Goal: Task Accomplishment & Management: Manage account settings

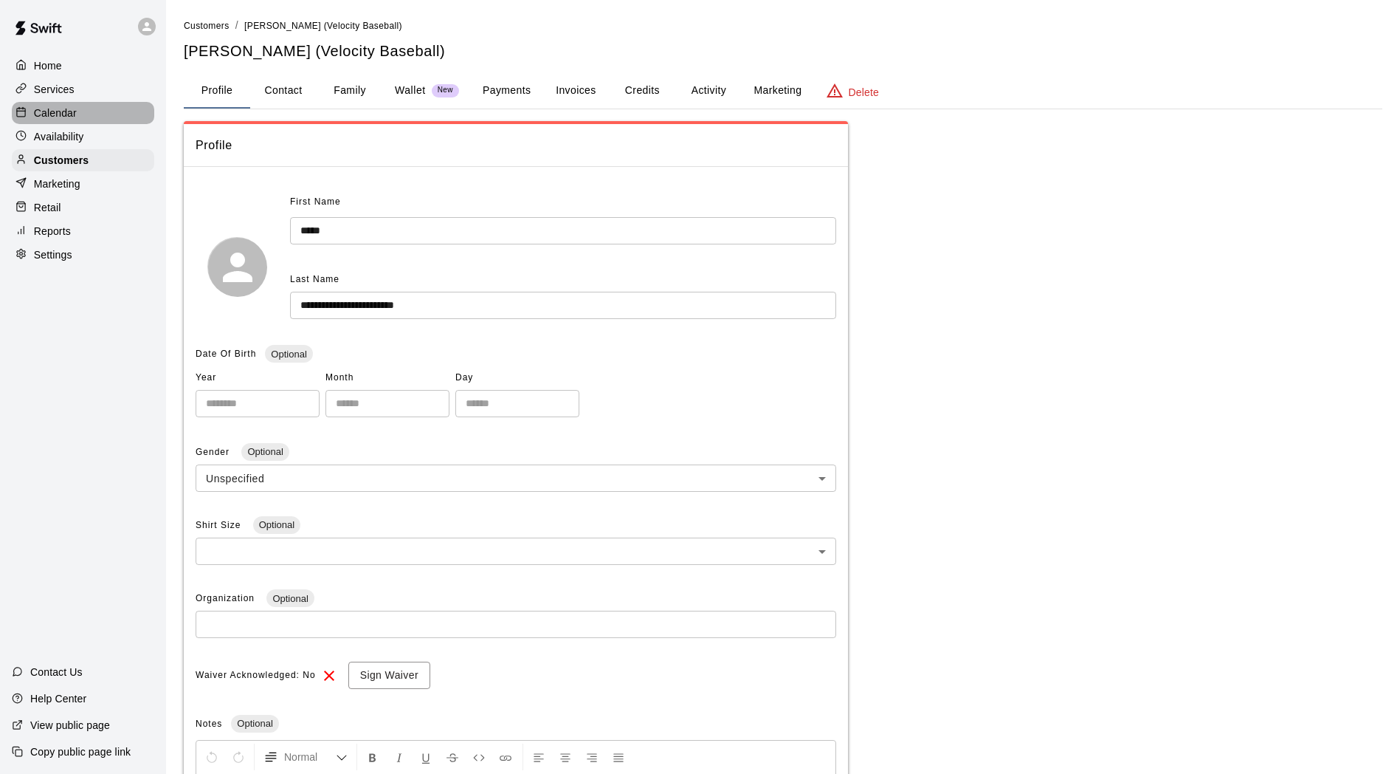
click at [59, 124] on div "Calendar" at bounding box center [83, 113] width 142 height 22
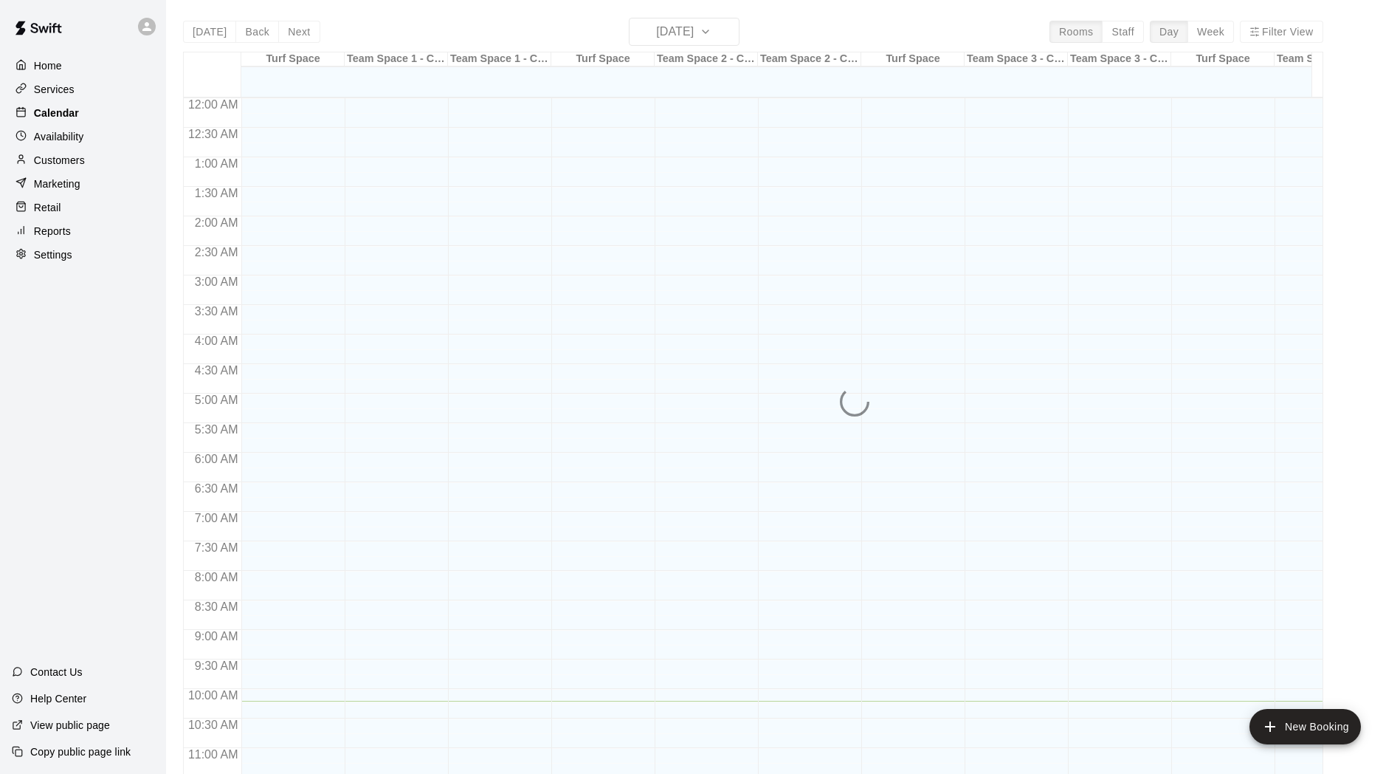
scroll to position [602, 0]
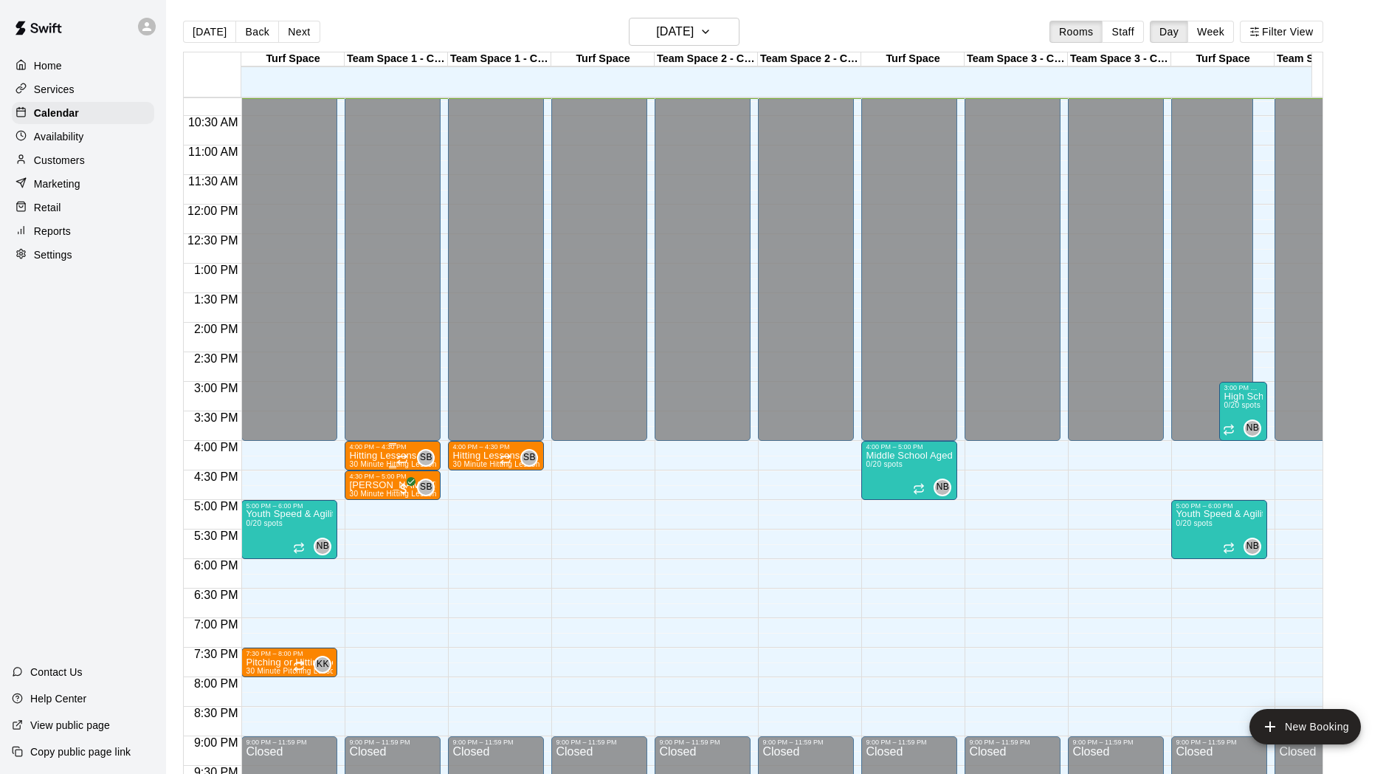
click at [393, 463] on span "30 Minute Hitting Lesson (Baseball & Softball)" at bounding box center [430, 464] width 162 height 8
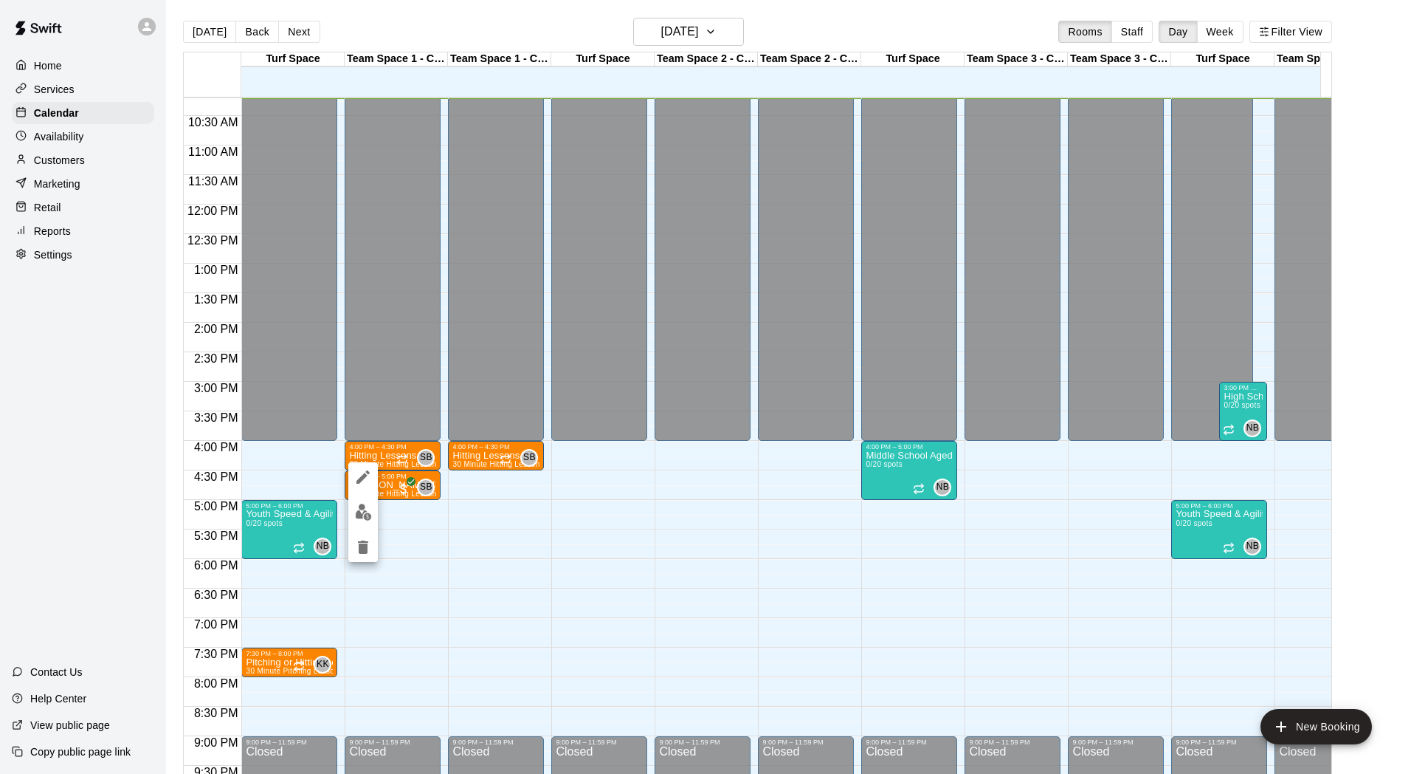
click at [390, 450] on div at bounding box center [705, 387] width 1411 height 774
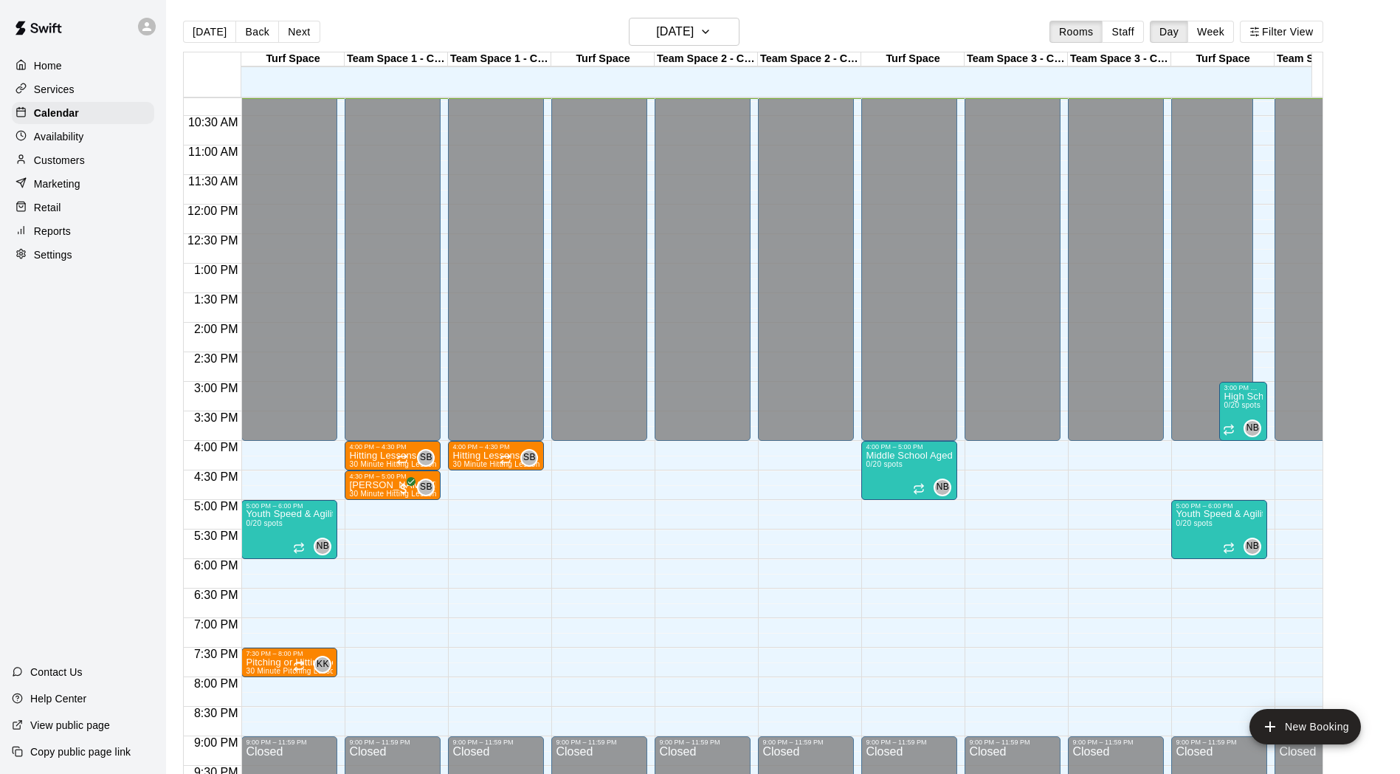
click at [390, 450] on div "4:00 PM – 4:30 PM" at bounding box center [392, 446] width 87 height 7
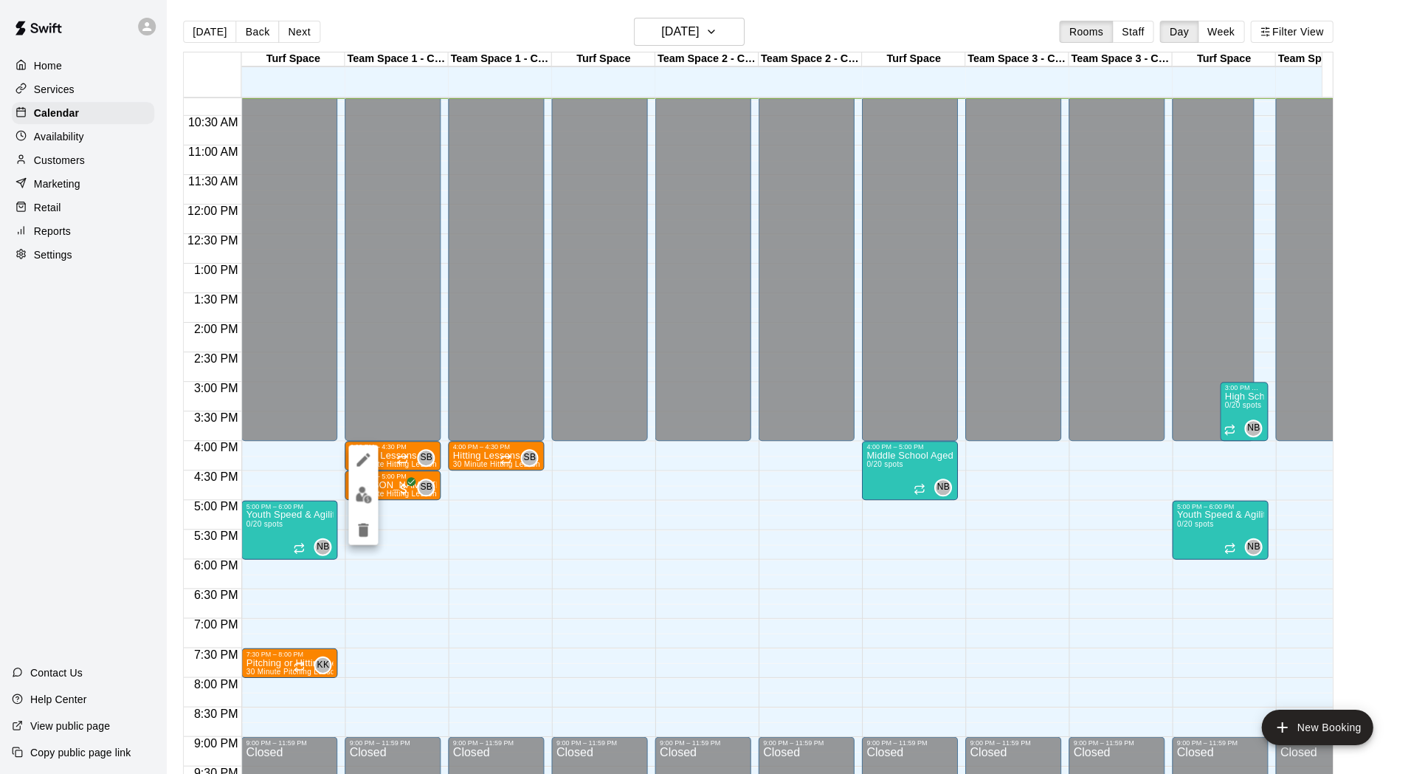
click at [390, 450] on div at bounding box center [705, 387] width 1411 height 774
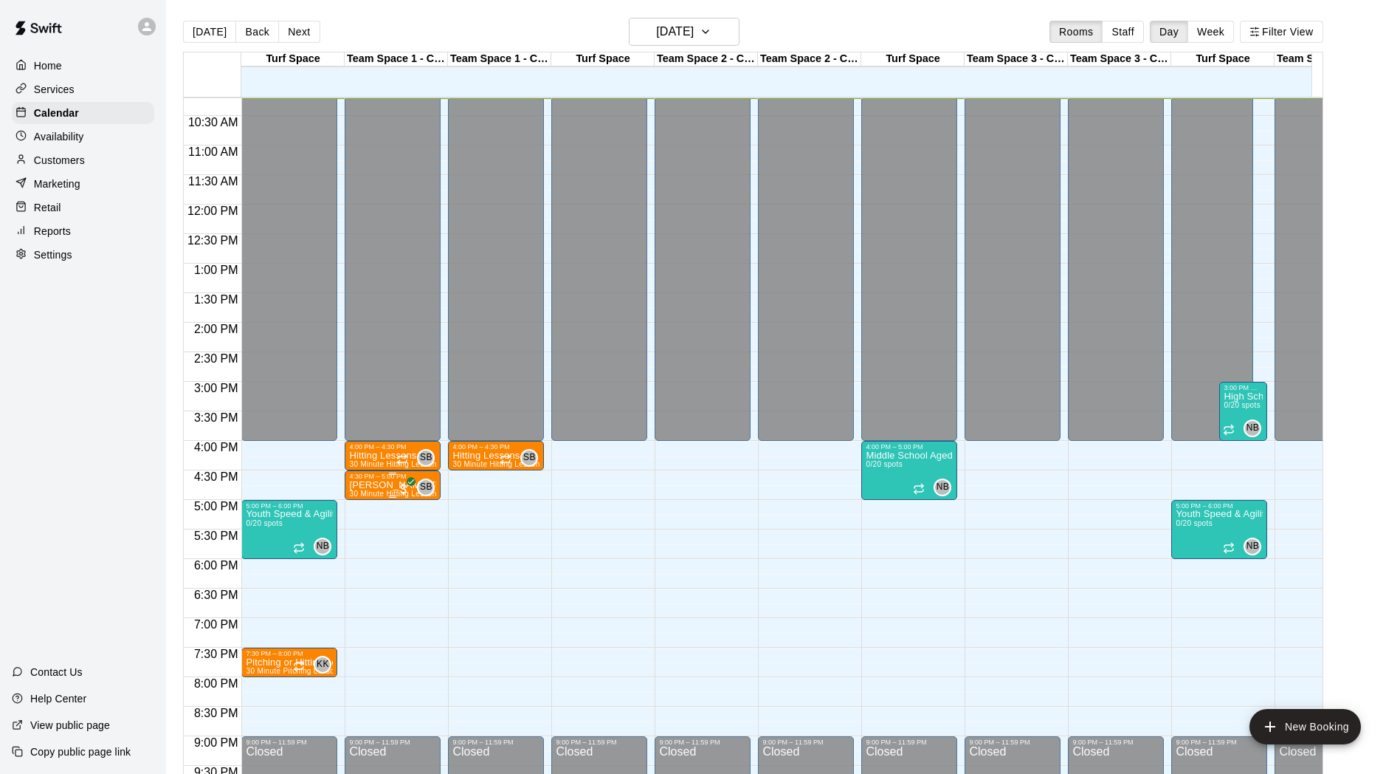
click at [382, 492] on span "30 Minute Hitting Lesson (Baseball & Softball)" at bounding box center [430, 493] width 162 height 8
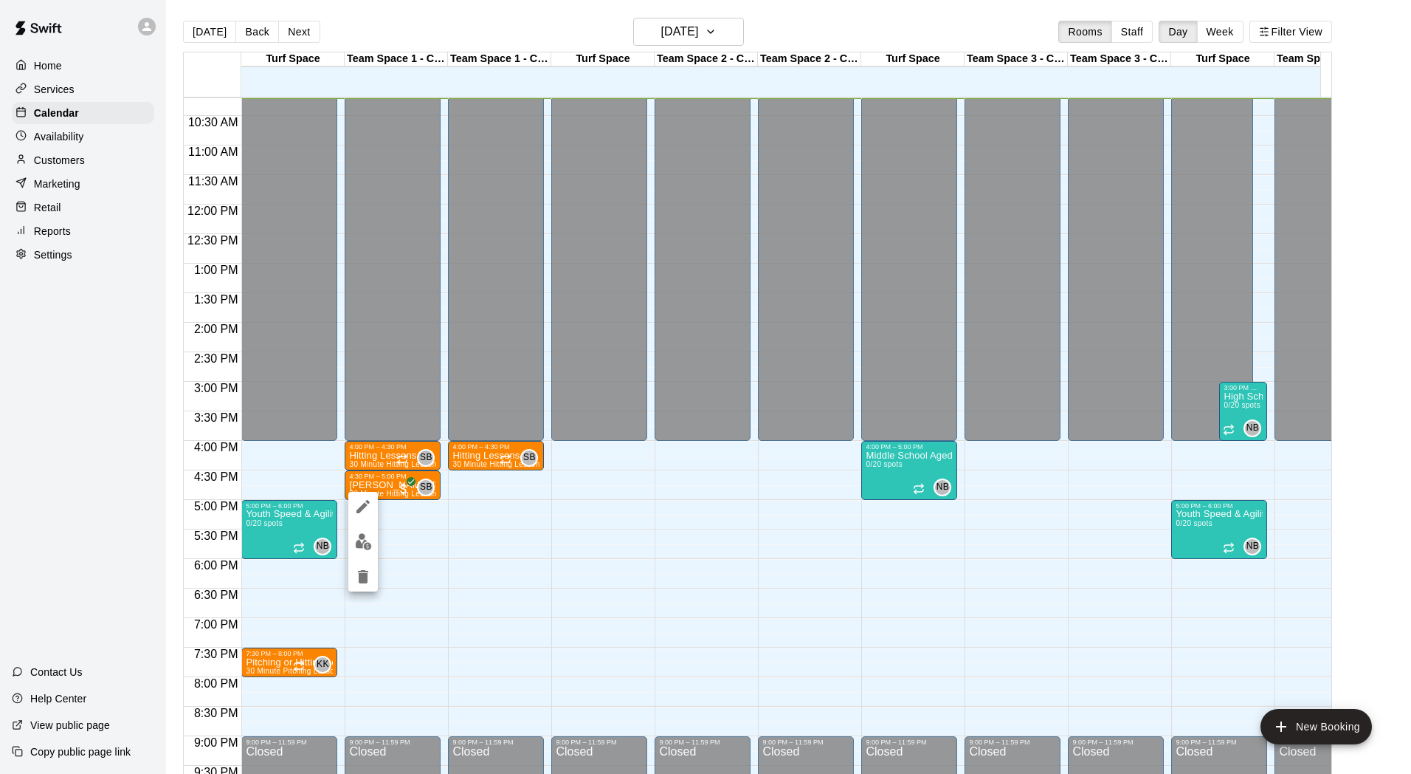
click at [439, 549] on div at bounding box center [705, 387] width 1411 height 774
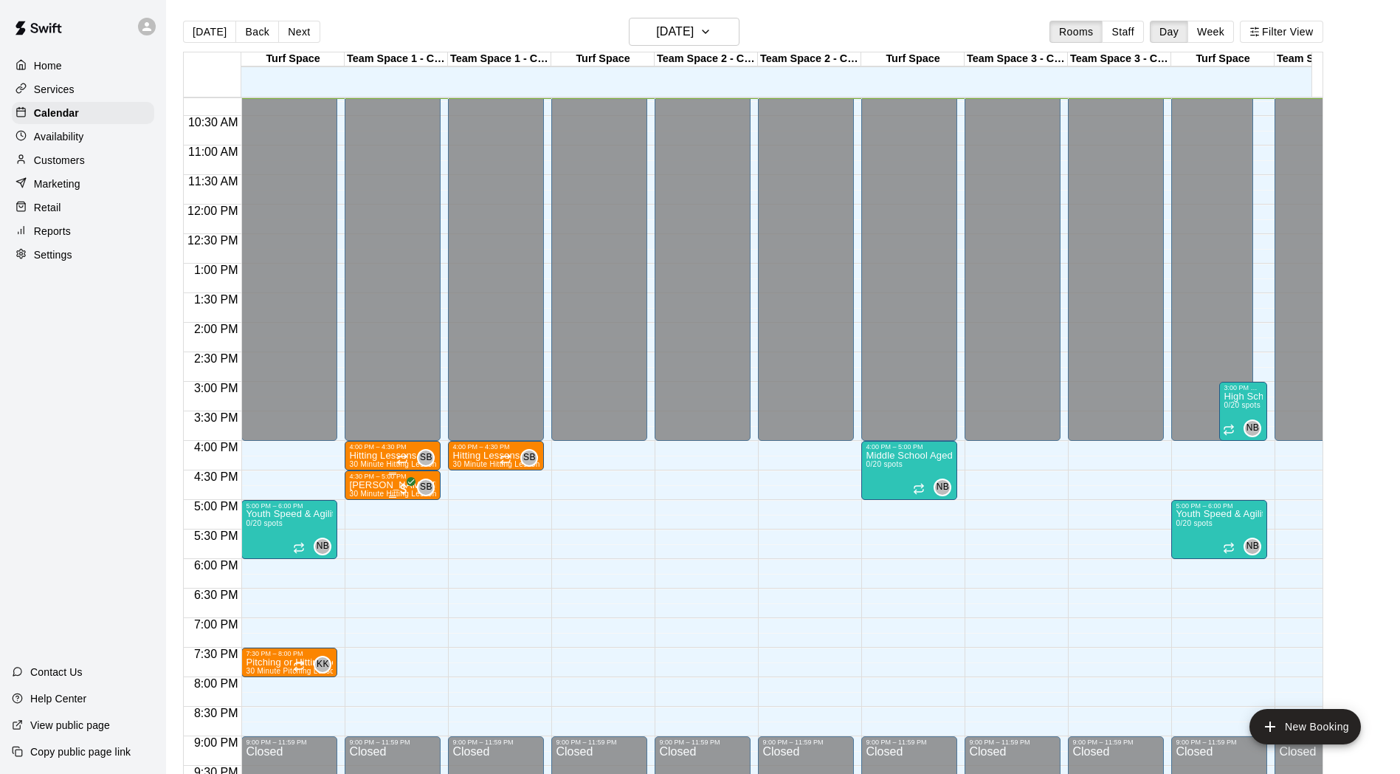
click at [379, 477] on div "4:30 PM – 5:00 PM" at bounding box center [392, 475] width 87 height 7
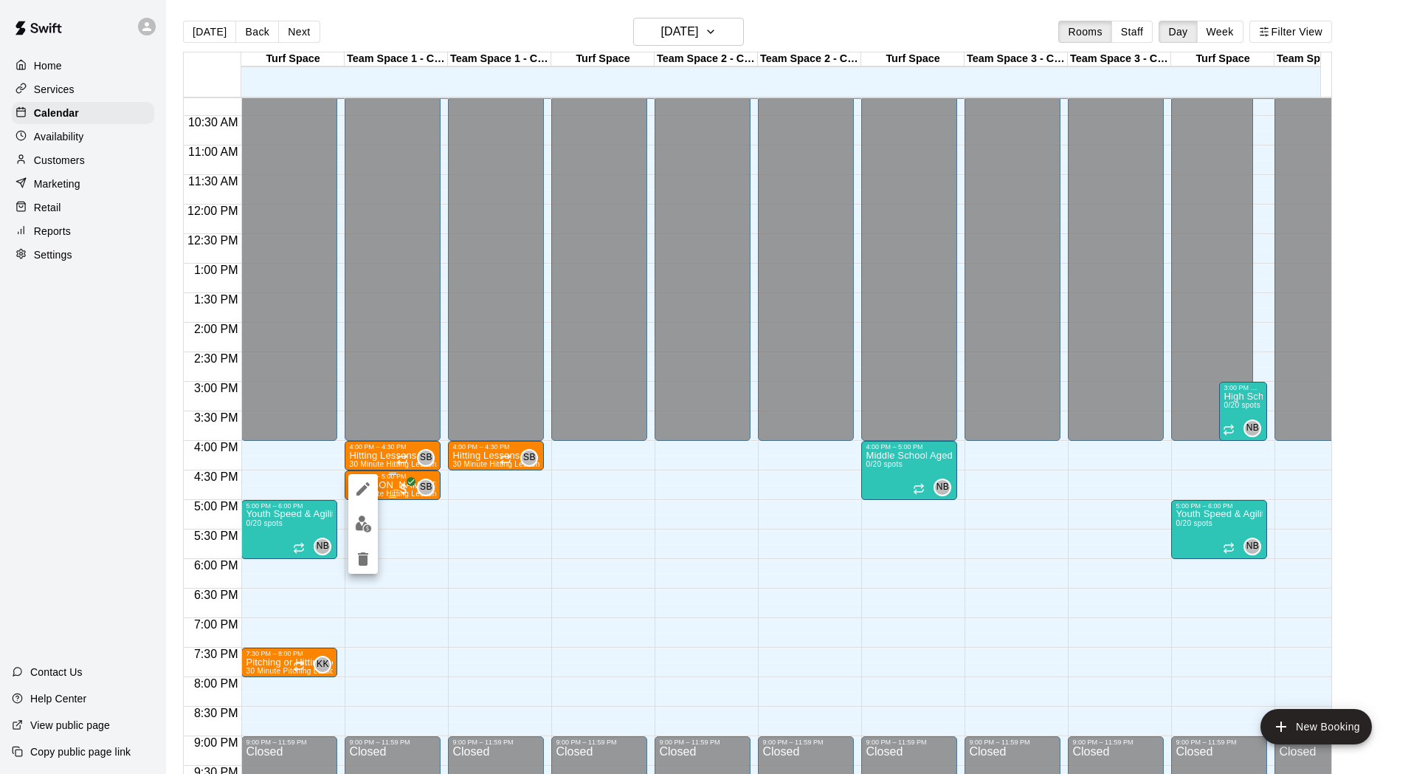
click at [379, 477] on div at bounding box center [705, 387] width 1411 height 774
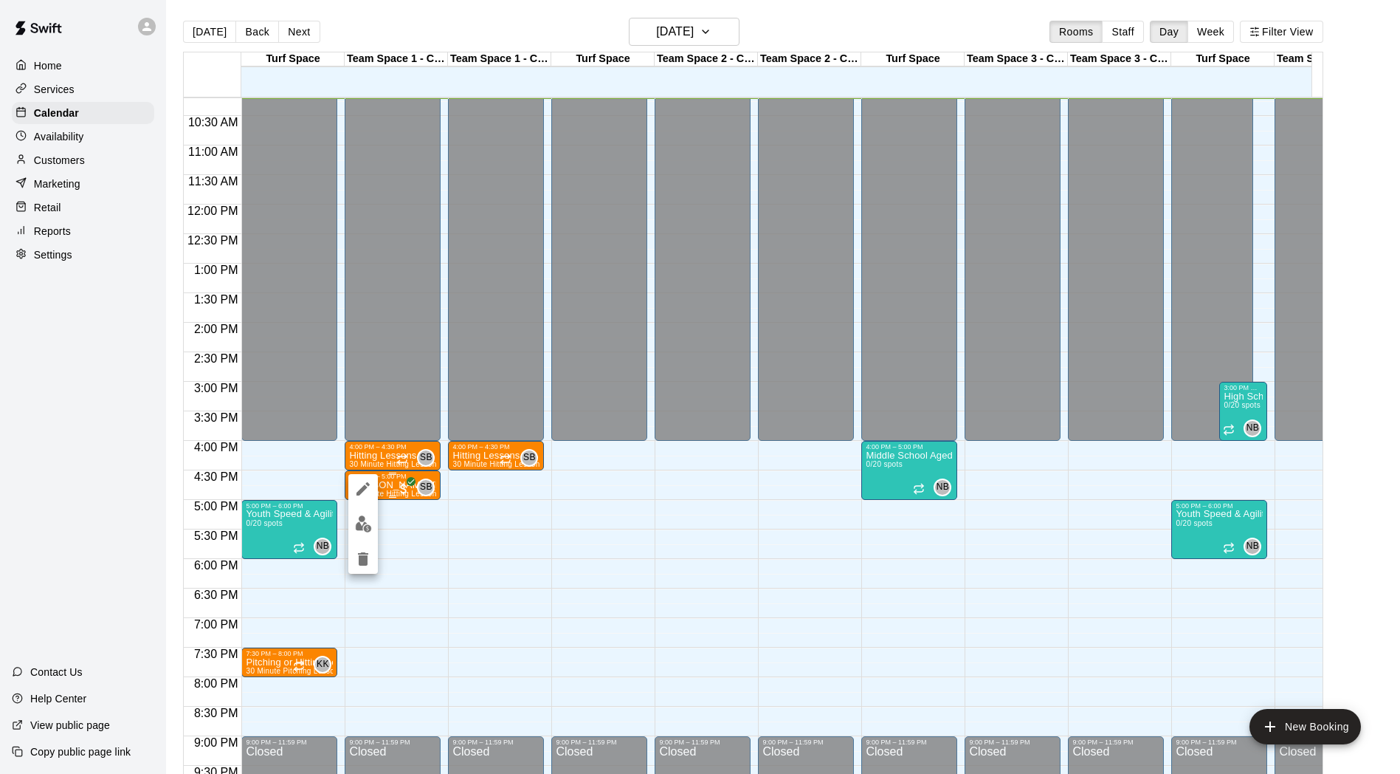
click at [379, 477] on div at bounding box center [700, 387] width 1400 height 774
click at [428, 489] on span "SB" at bounding box center [426, 487] width 13 height 15
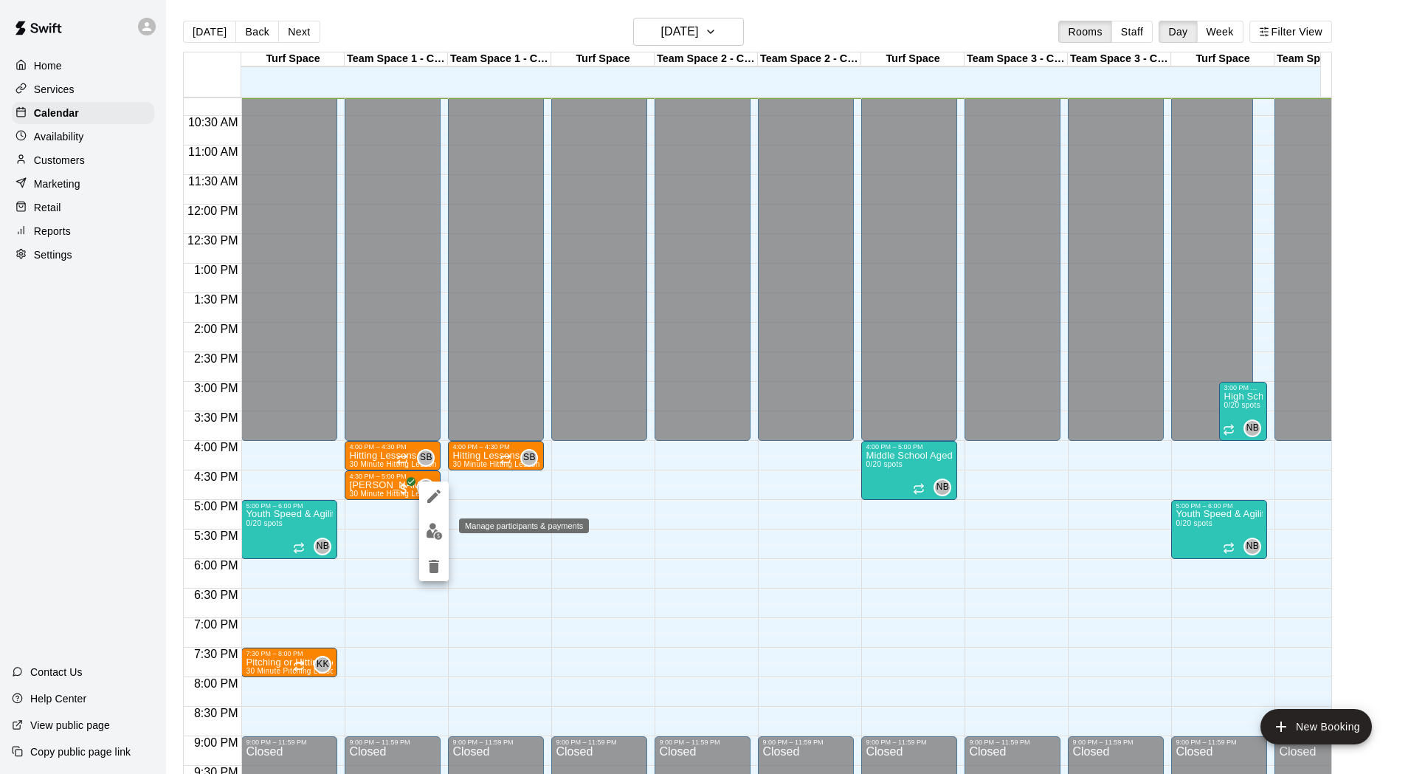
click at [433, 536] on img "edit" at bounding box center [434, 531] width 17 height 17
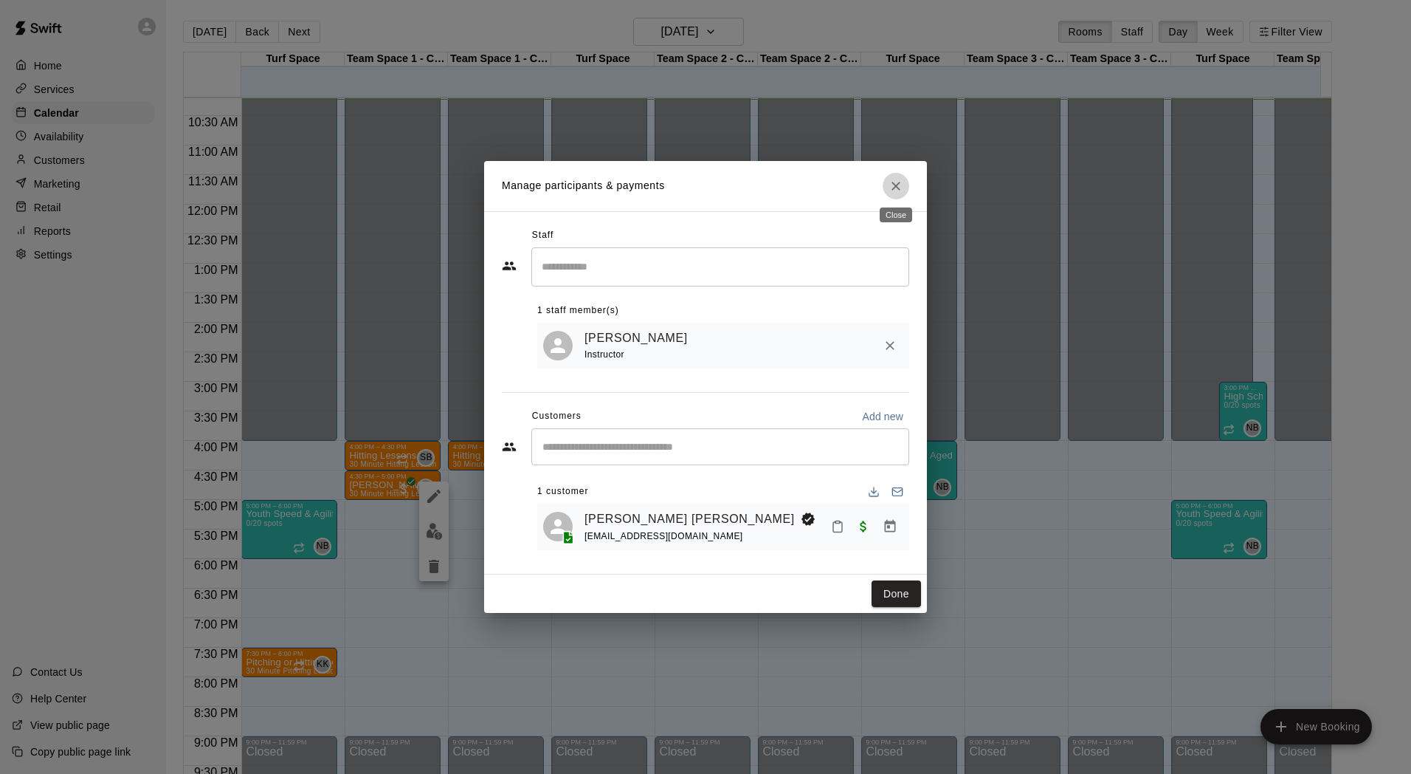
click at [899, 186] on icon "Close" at bounding box center [896, 186] width 9 height 9
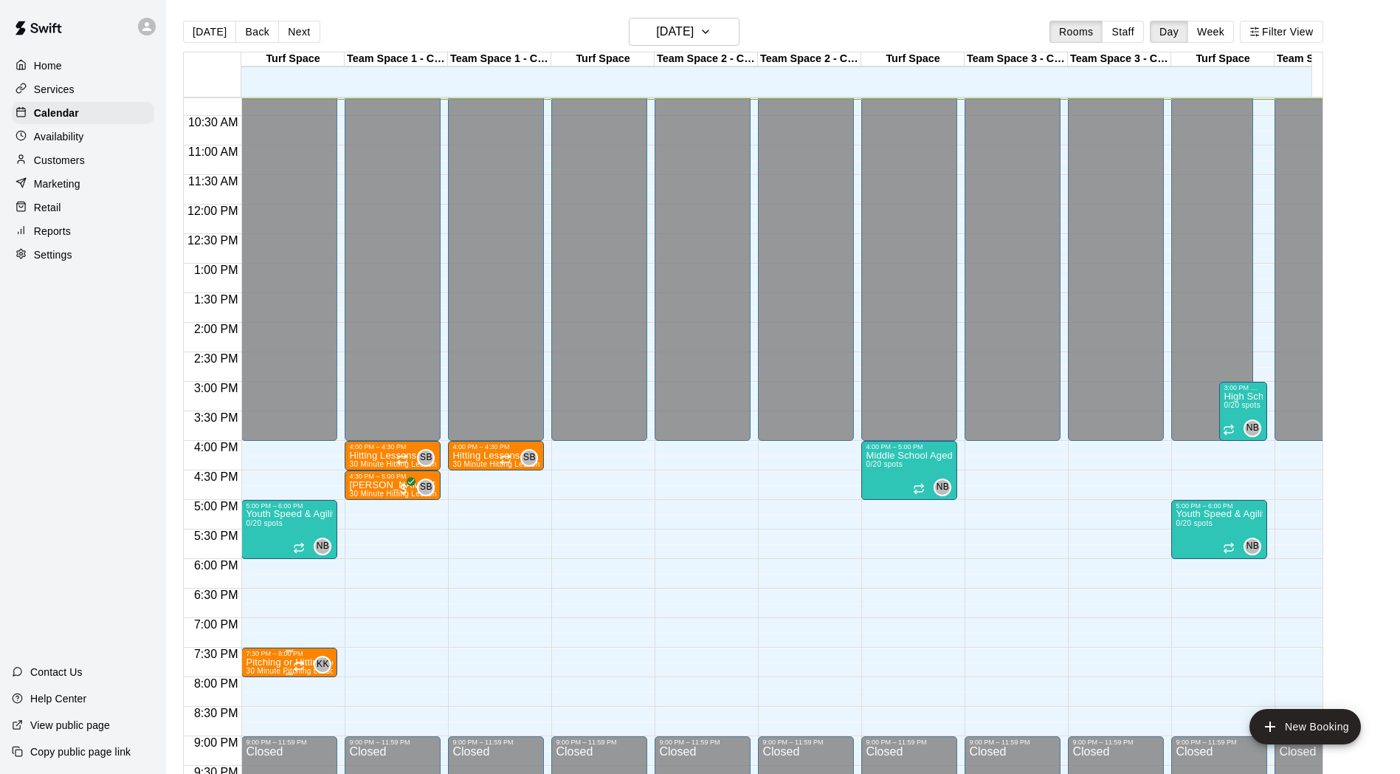
click at [280, 662] on p "Pitching or Hitting Lesson" at bounding box center [289, 662] width 87 height 0
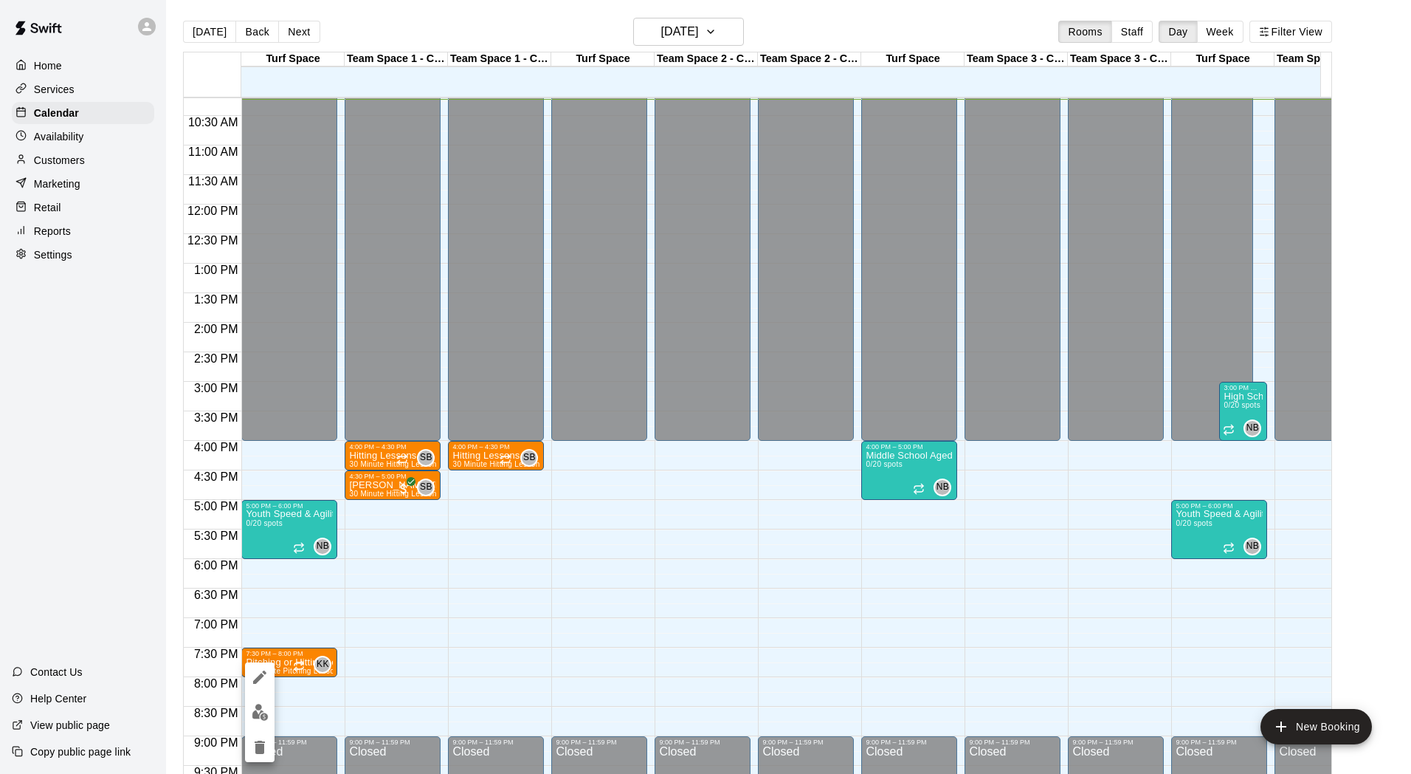
click at [299, 653] on div at bounding box center [705, 387] width 1411 height 774
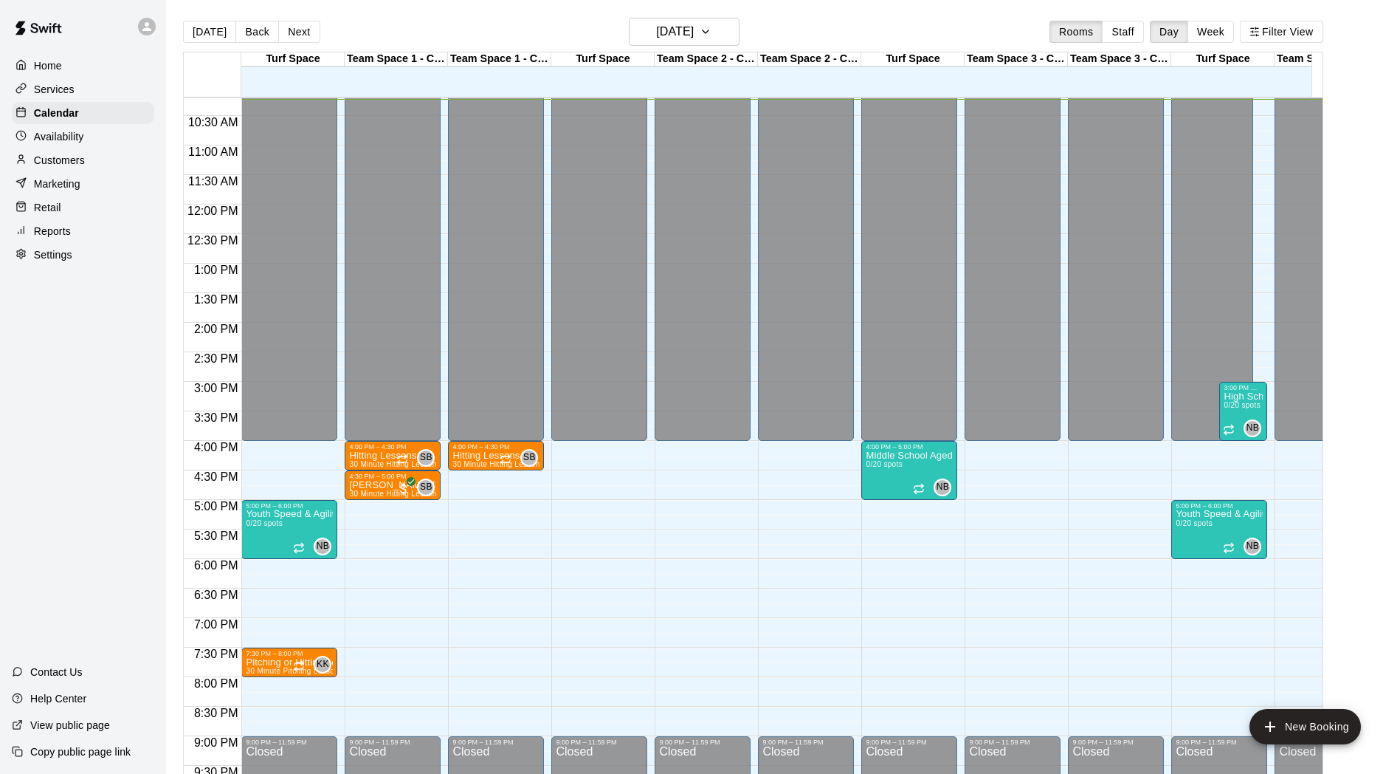
click at [46, 90] on p "Services" at bounding box center [54, 89] width 41 height 15
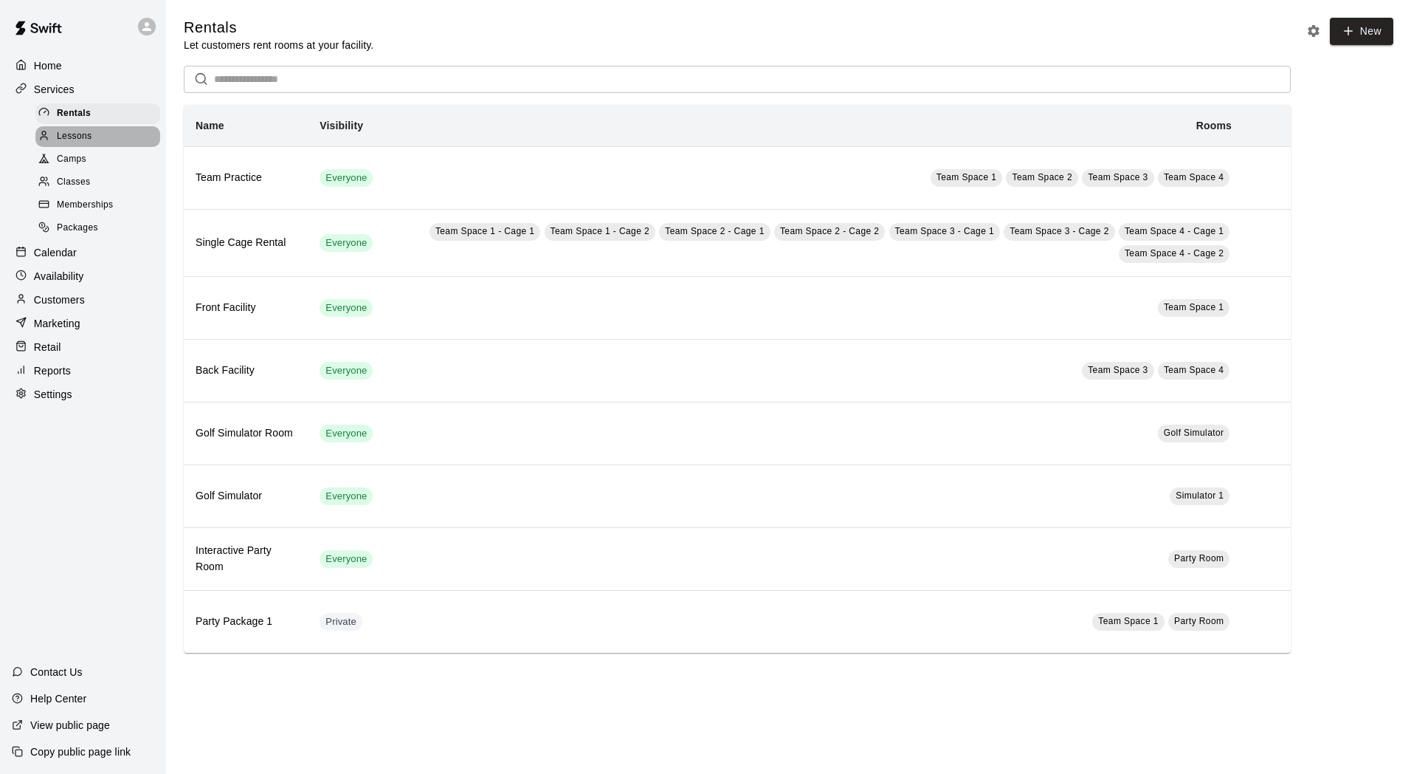
click at [95, 145] on div "Lessons" at bounding box center [97, 136] width 125 height 21
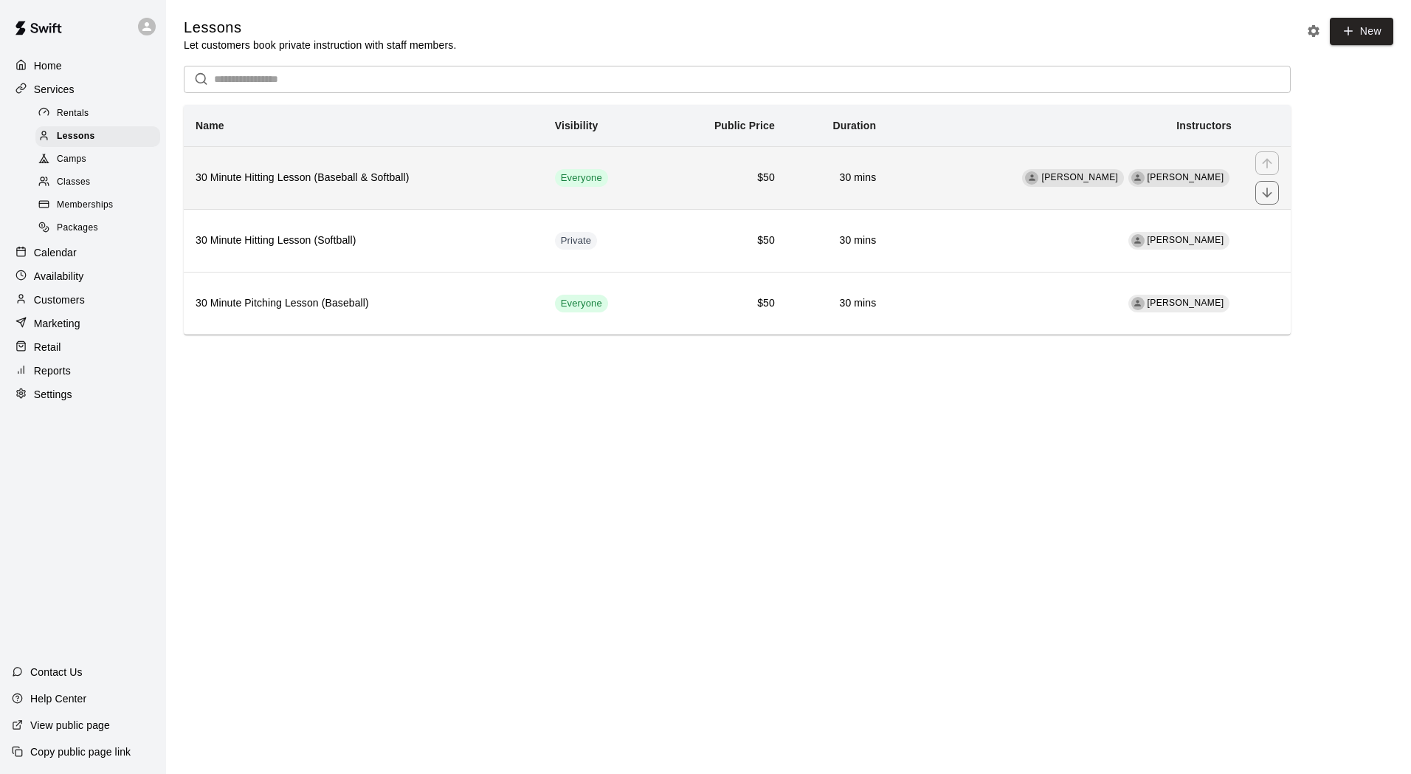
click at [405, 184] on h6 "30 Minute Hitting Lesson (Baseball & Softball)" at bounding box center [364, 178] width 336 height 16
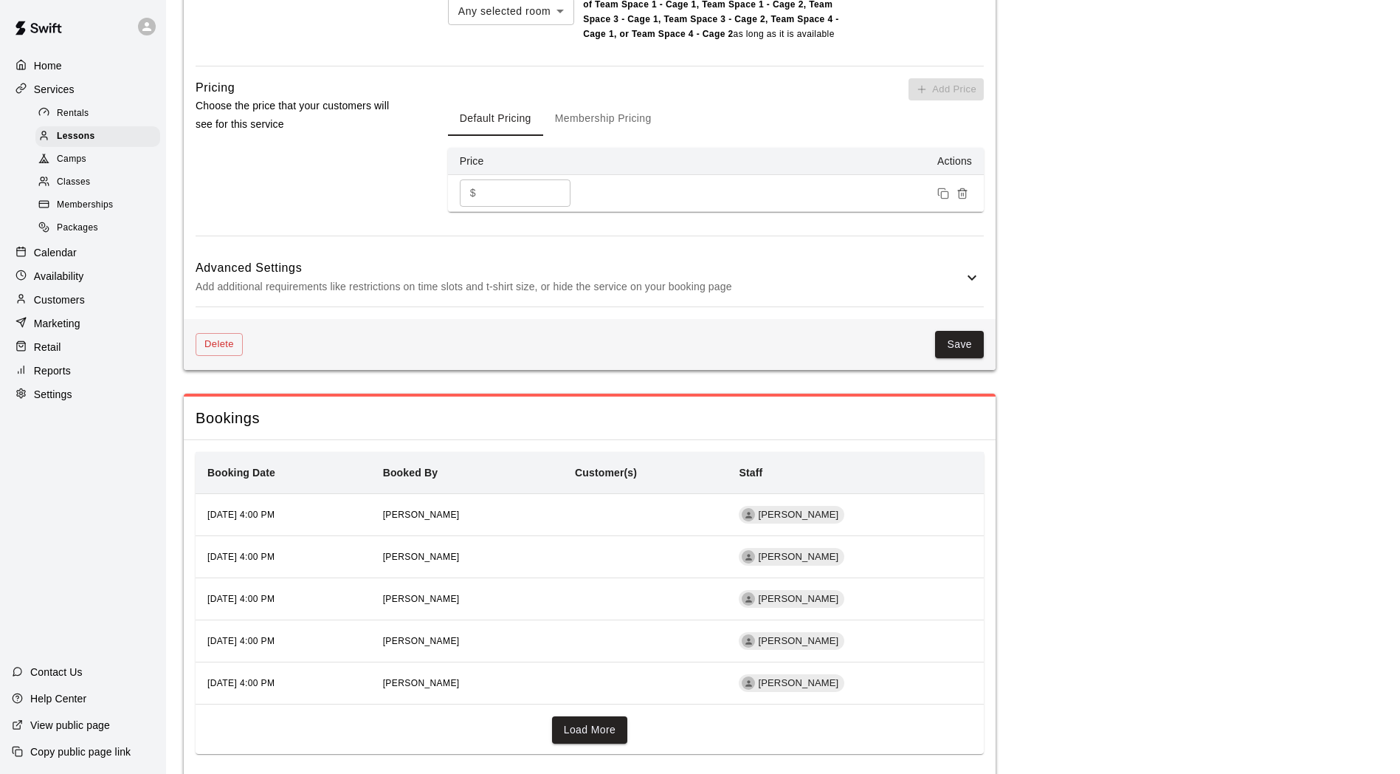
scroll to position [1390, 0]
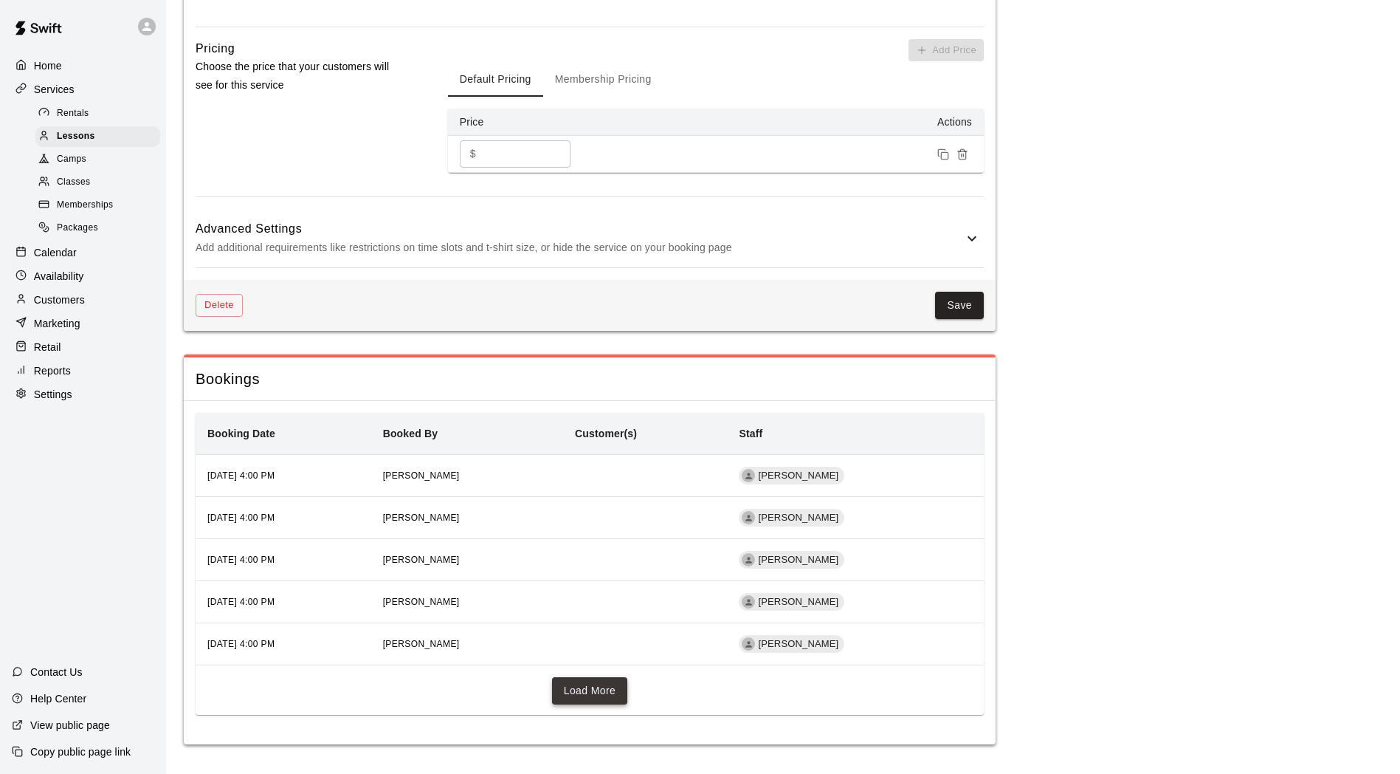
click at [592, 688] on button "Load More" at bounding box center [590, 690] width 76 height 27
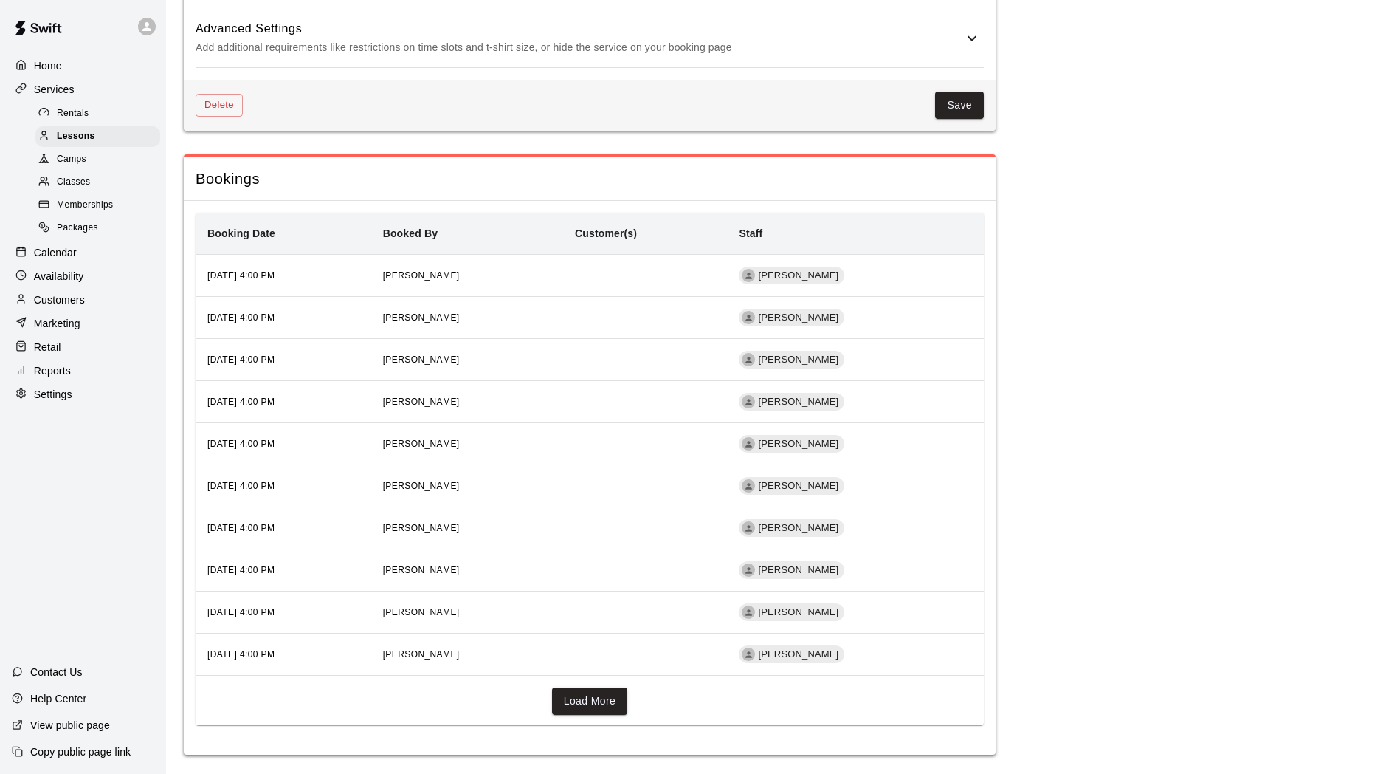
scroll to position [1600, 0]
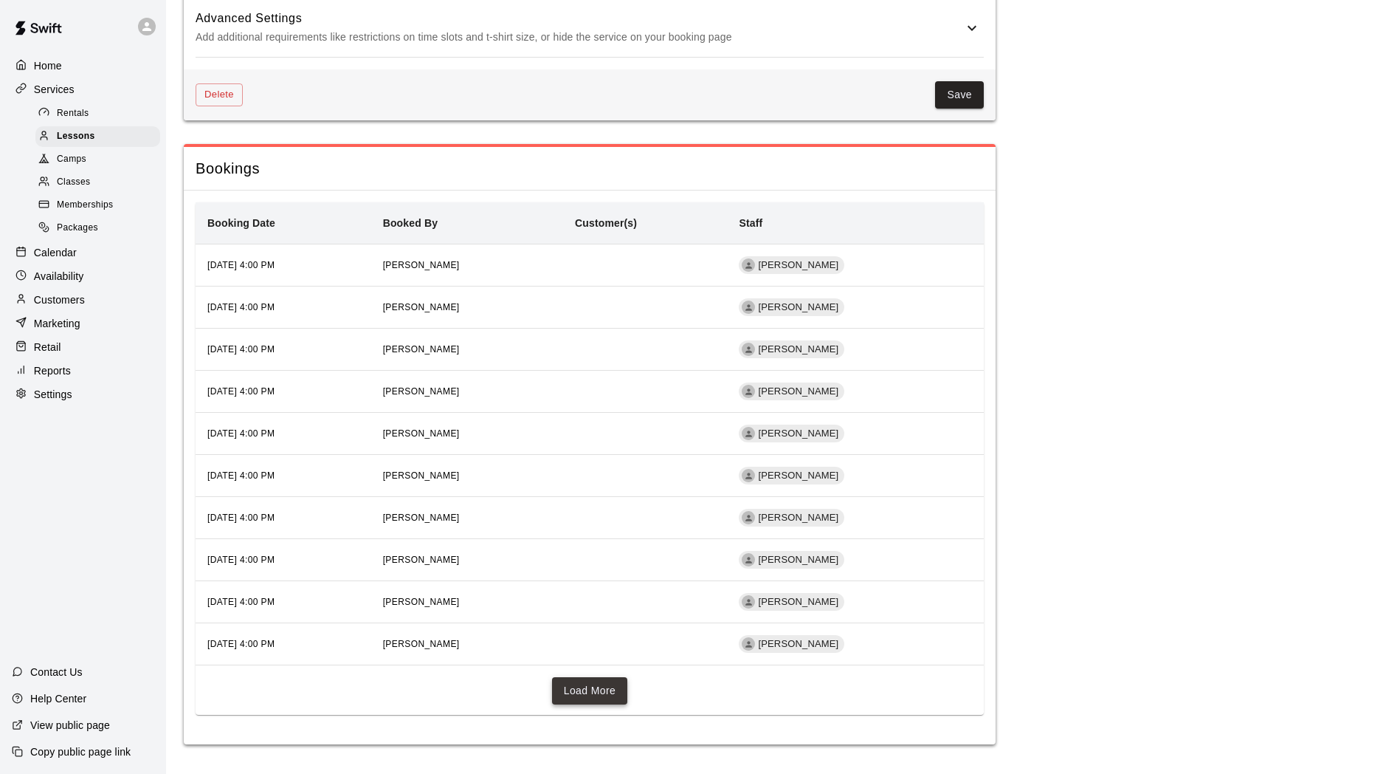
click at [587, 678] on button "Load More" at bounding box center [590, 690] width 76 height 27
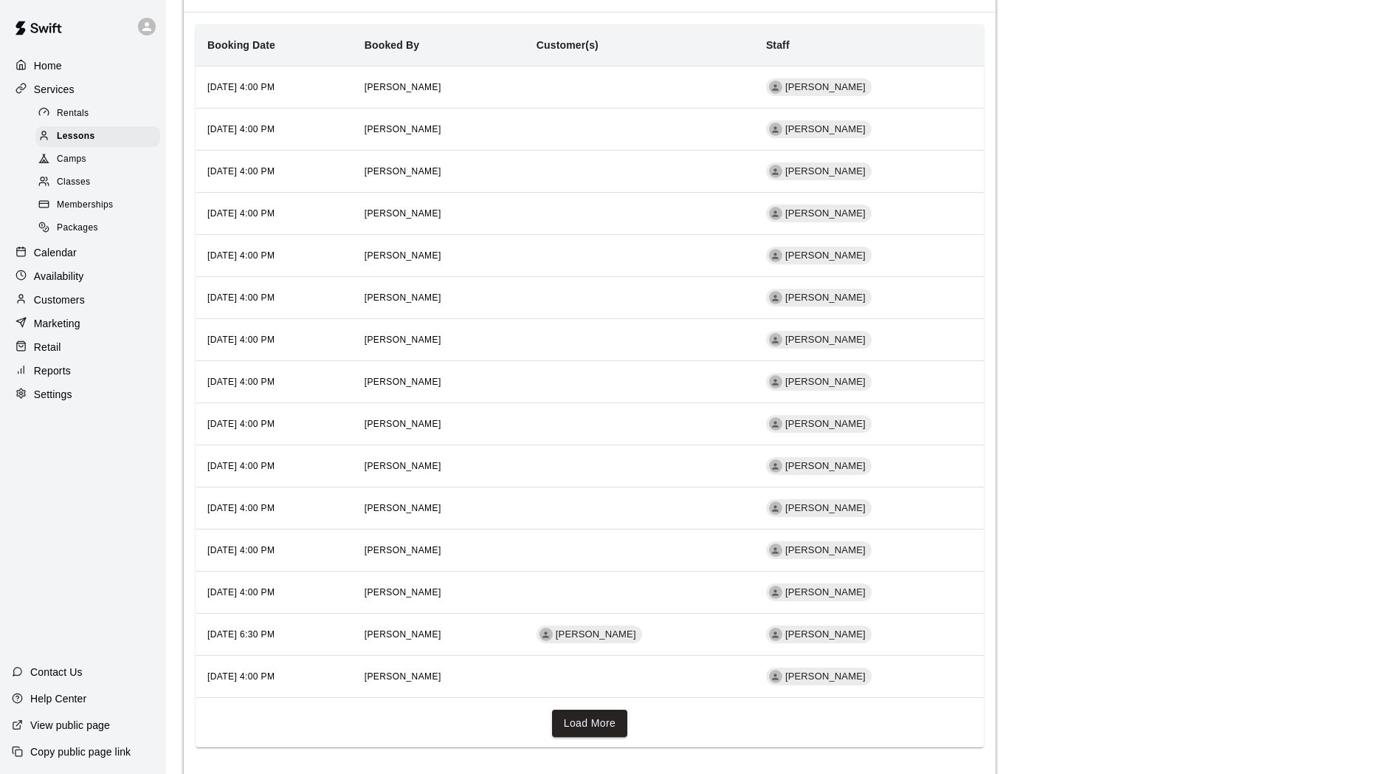
scroll to position [1811, 0]
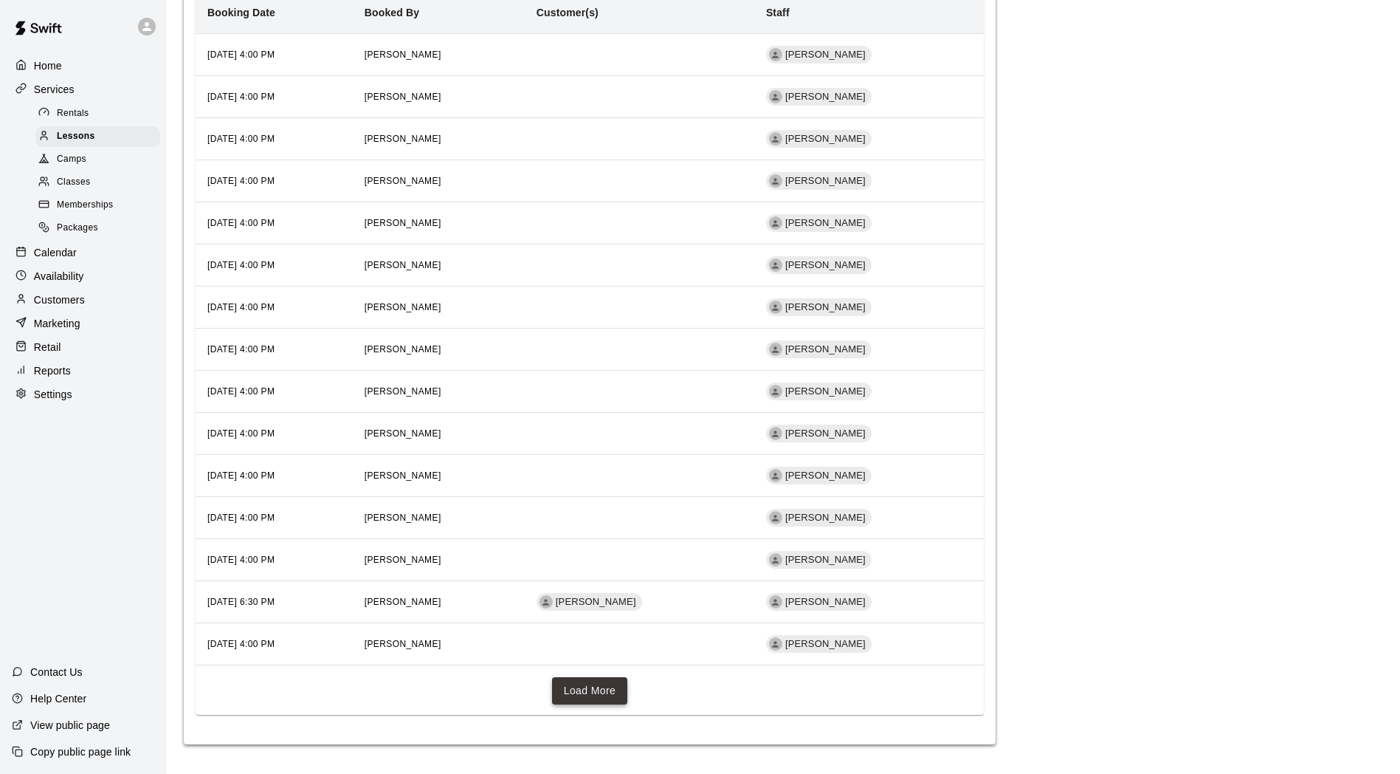
click at [588, 691] on button "Load More" at bounding box center [590, 690] width 76 height 27
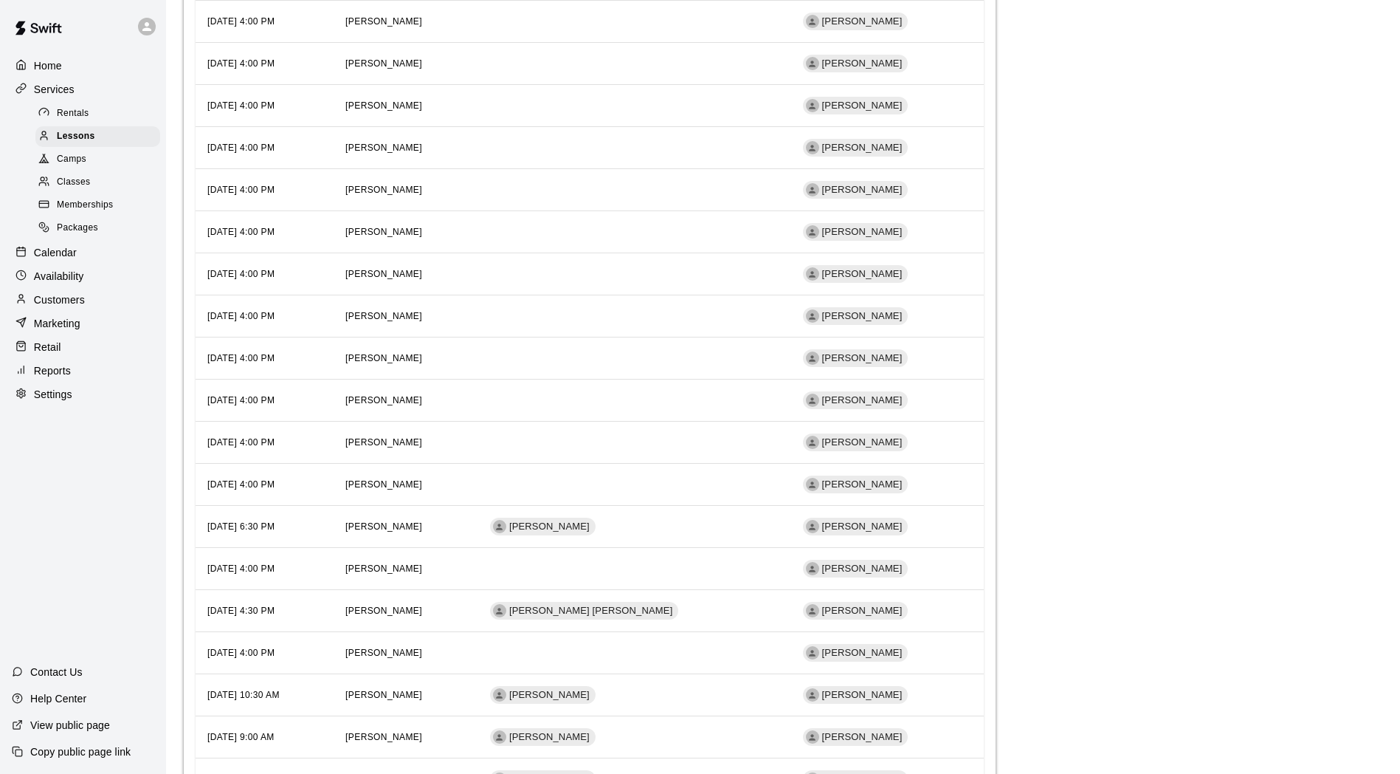
scroll to position [1885, 0]
click at [679, 612] on span "Anderson Segal" at bounding box center [591, 610] width 176 height 14
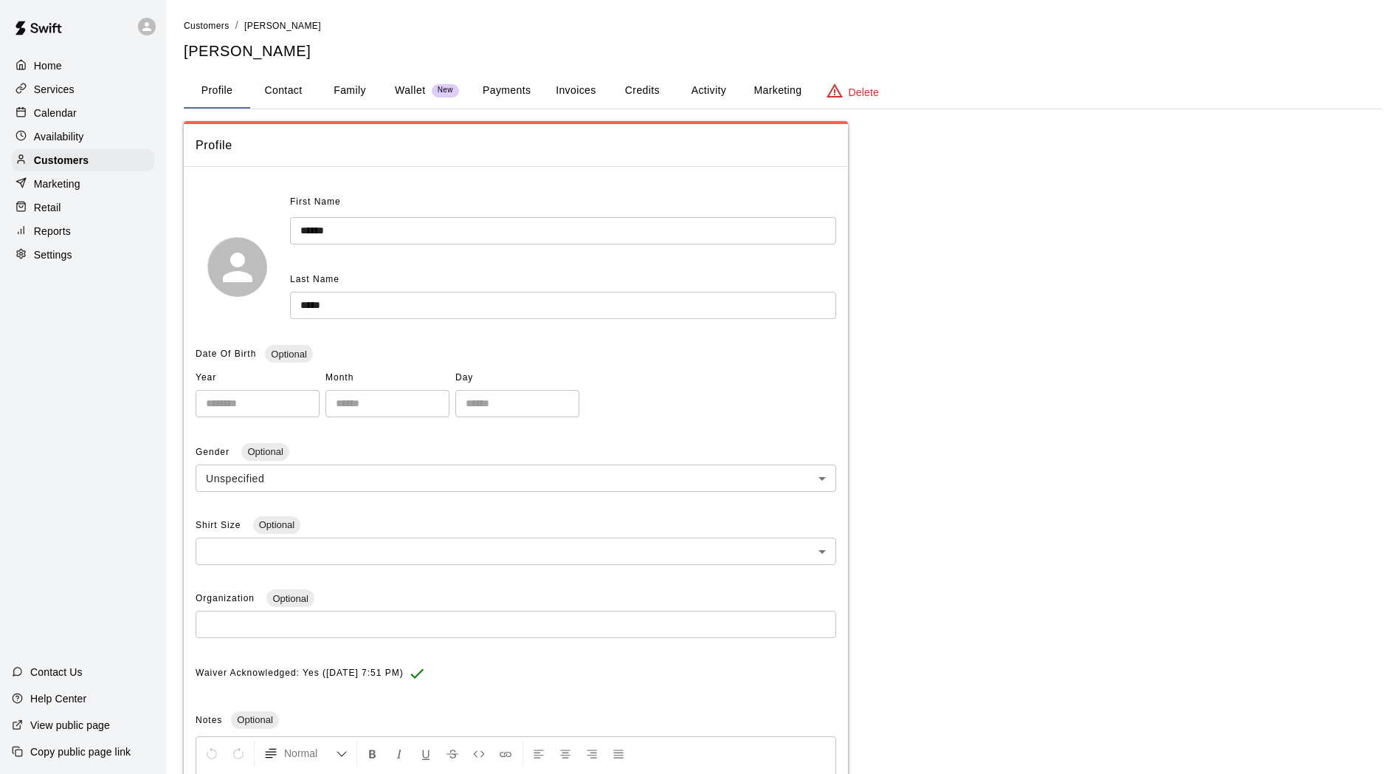
click at [285, 84] on button "Contact" at bounding box center [283, 90] width 66 height 35
select select "**"
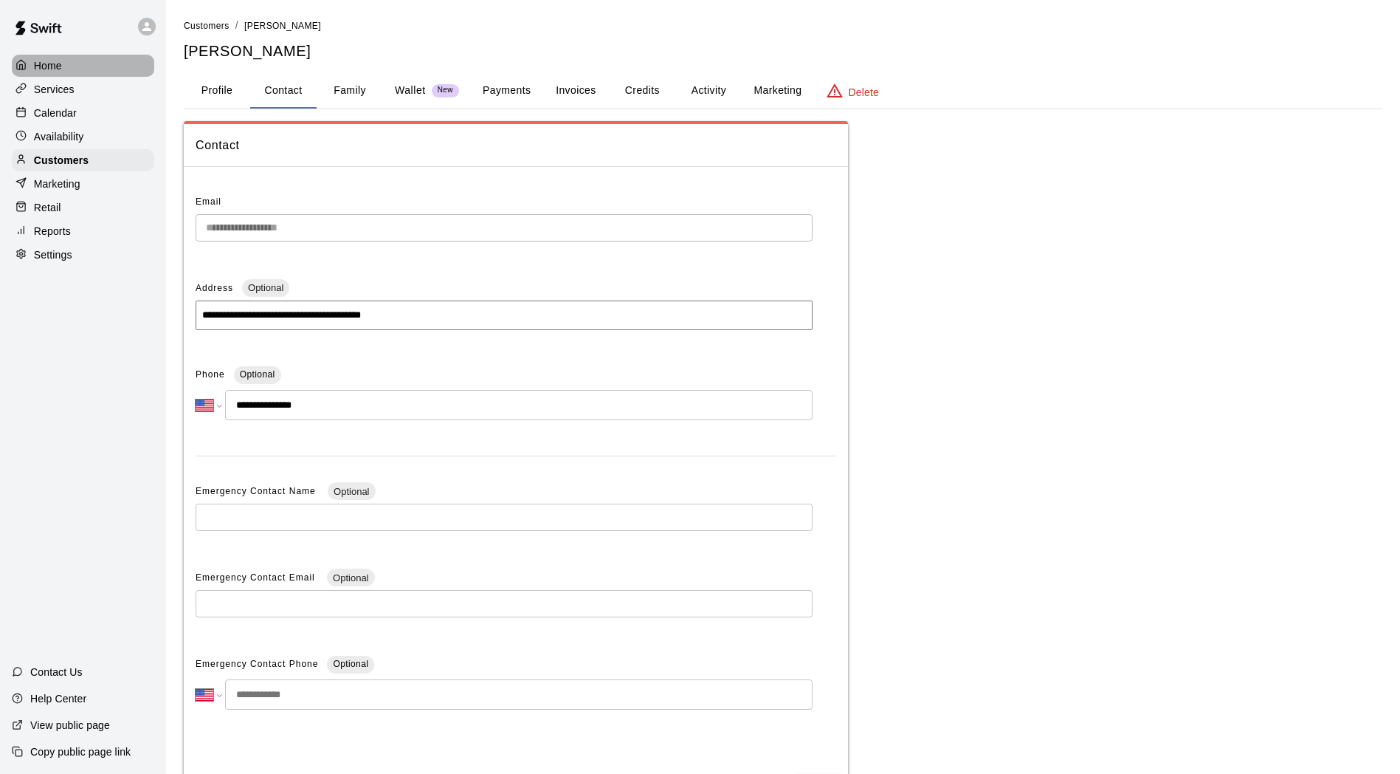
click at [57, 69] on p "Home" at bounding box center [48, 65] width 28 height 15
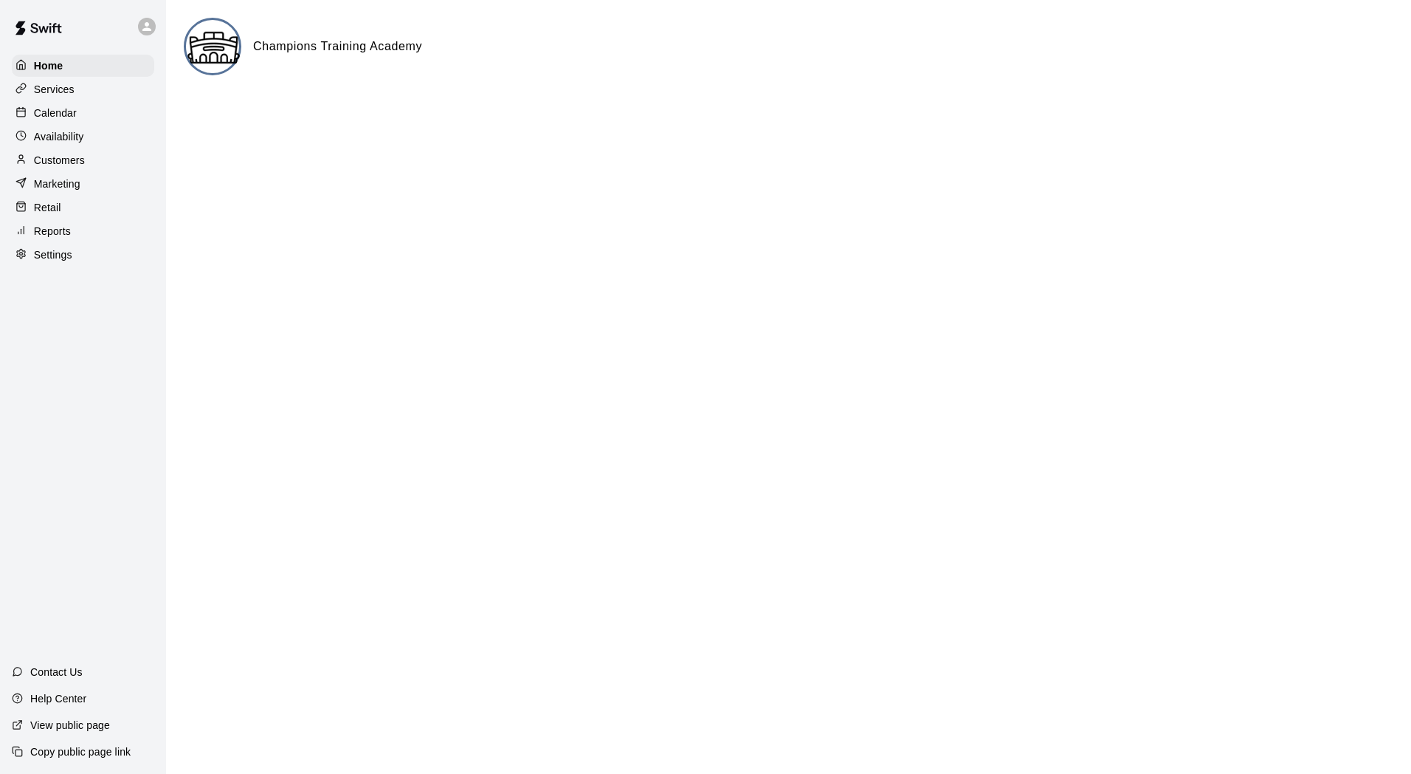
click at [1113, 118] on html "Home Services Calendar Availability Customers Marketing Retail Reports Settings…" at bounding box center [705, 59] width 1411 height 118
